Goal: Task Accomplishment & Management: Use online tool/utility

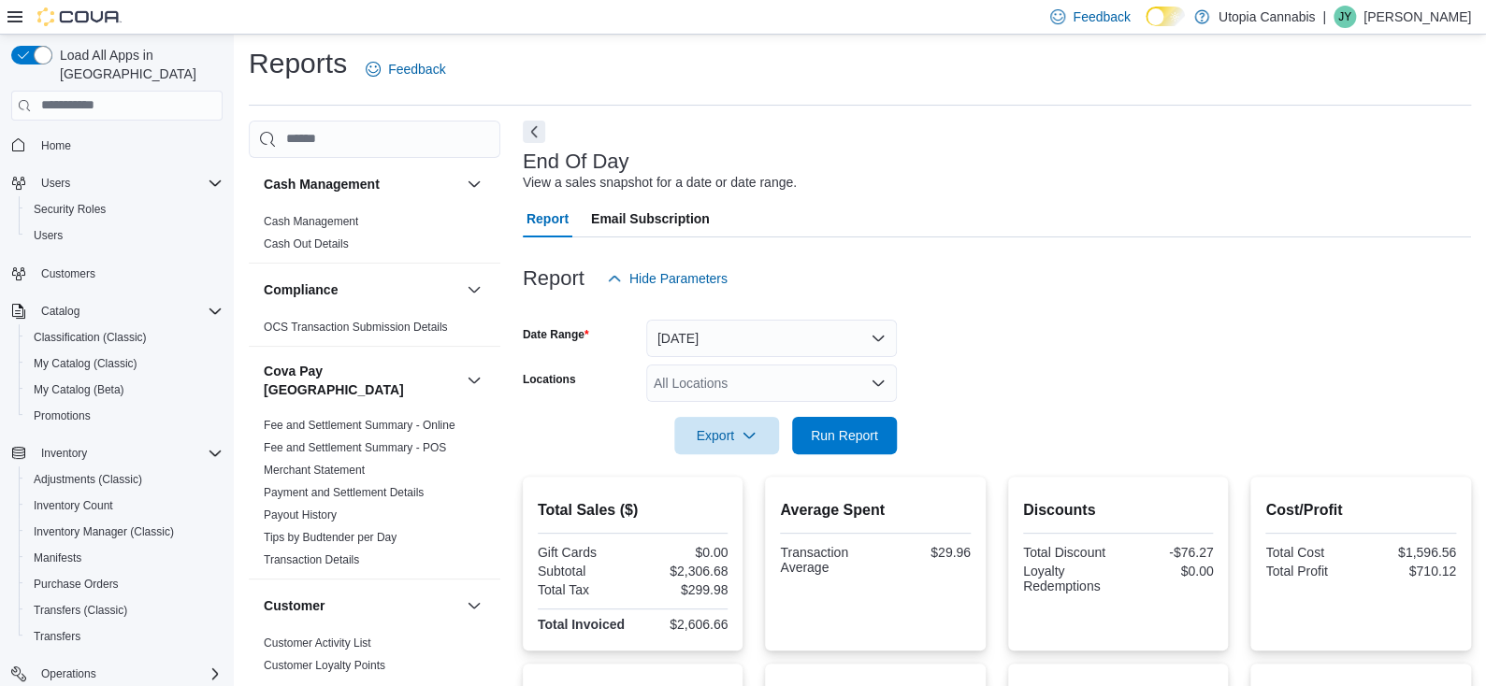
scroll to position [6, 0]
click at [851, 442] on span "Run Report" at bounding box center [844, 434] width 67 height 19
click at [831, 458] on div at bounding box center [997, 465] width 948 height 22
click at [829, 439] on span "Run Report" at bounding box center [844, 434] width 67 height 19
